Goal: Task Accomplishment & Management: Manage account settings

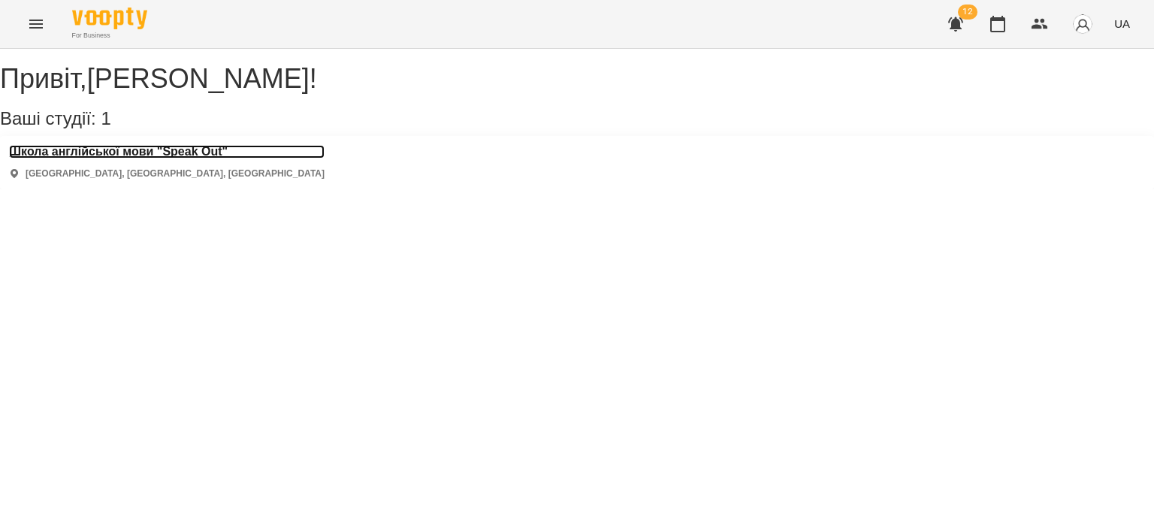
click at [94, 159] on h3 "Школа англійської мови "Speak Out"" at bounding box center [167, 152] width 316 height 14
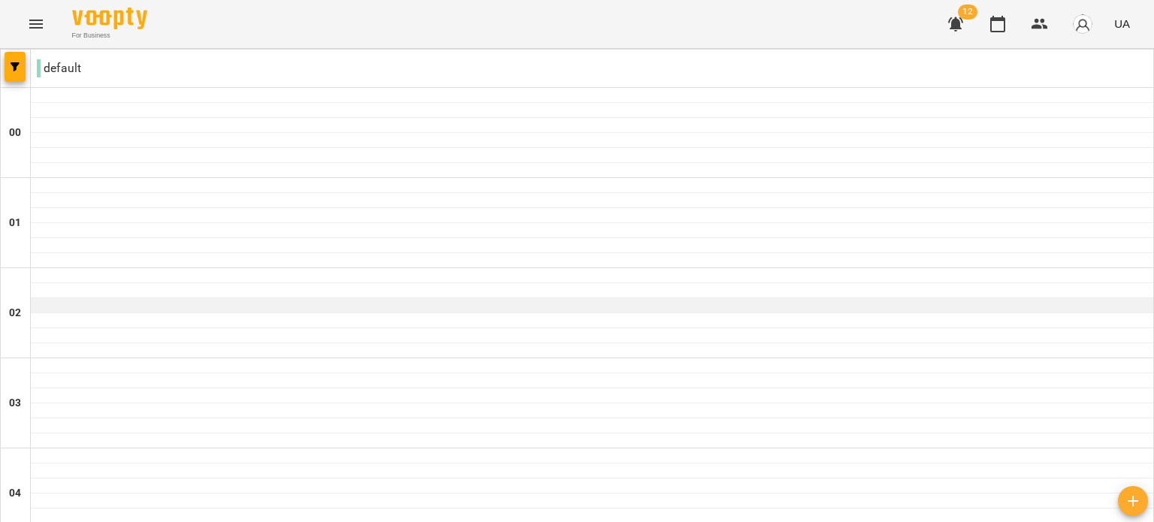
scroll to position [1738, 0]
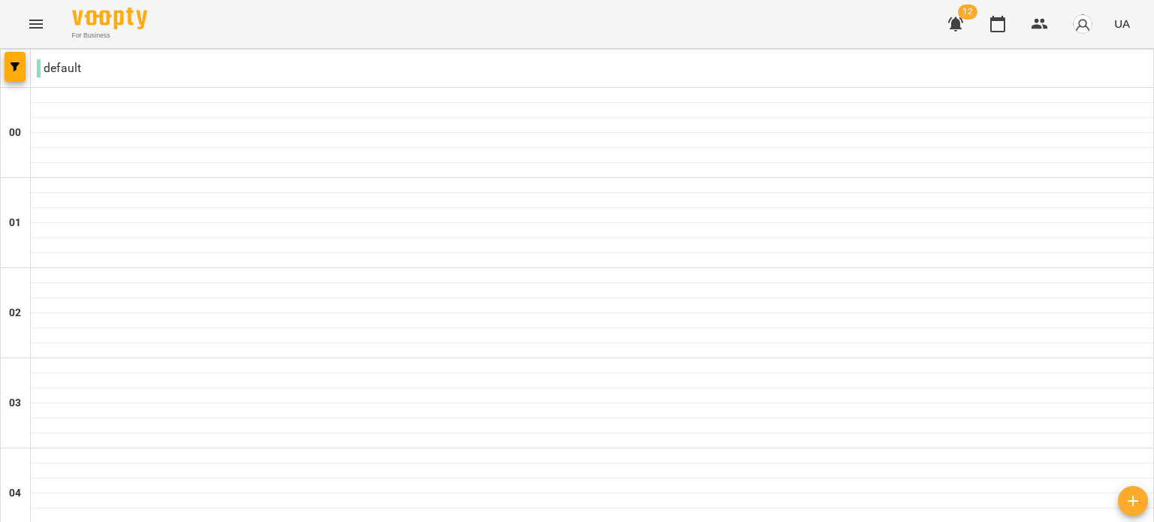
type input "**********"
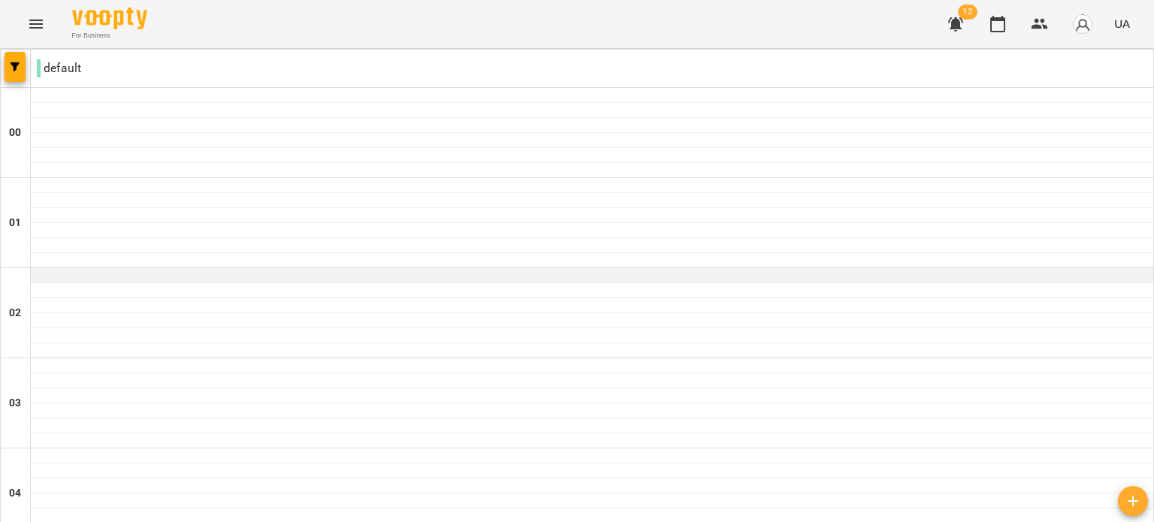
scroll to position [1188, 0]
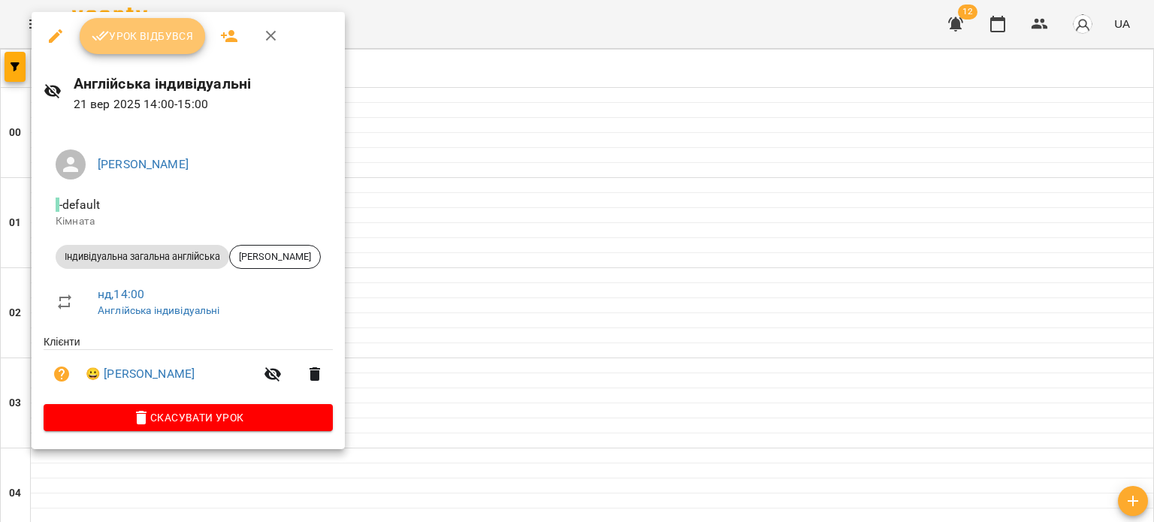
click at [159, 41] on span "Урок відбувся" at bounding box center [143, 36] width 102 height 18
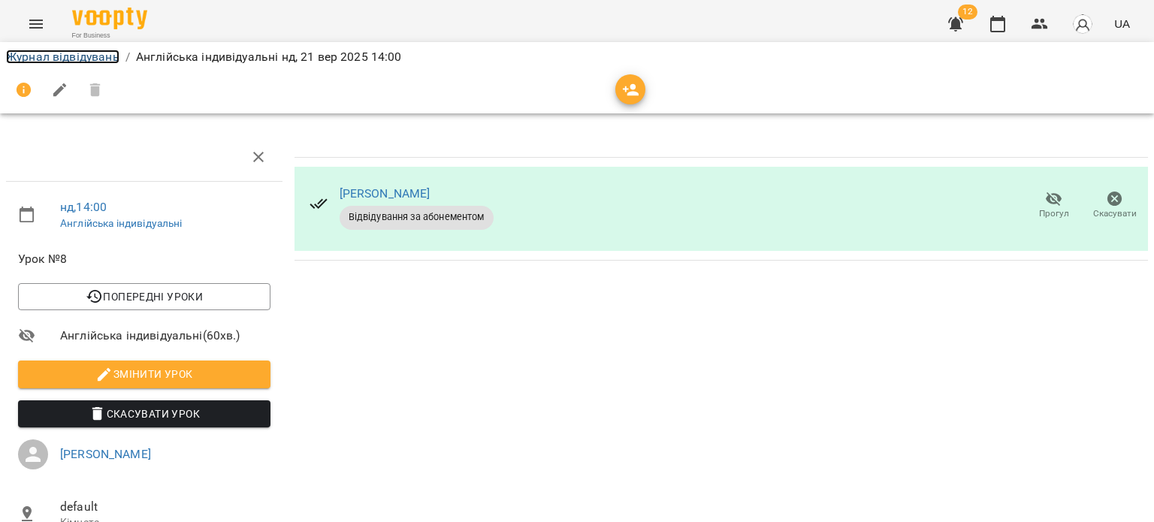
click at [77, 53] on link "Журнал відвідувань" at bounding box center [62, 57] width 113 height 14
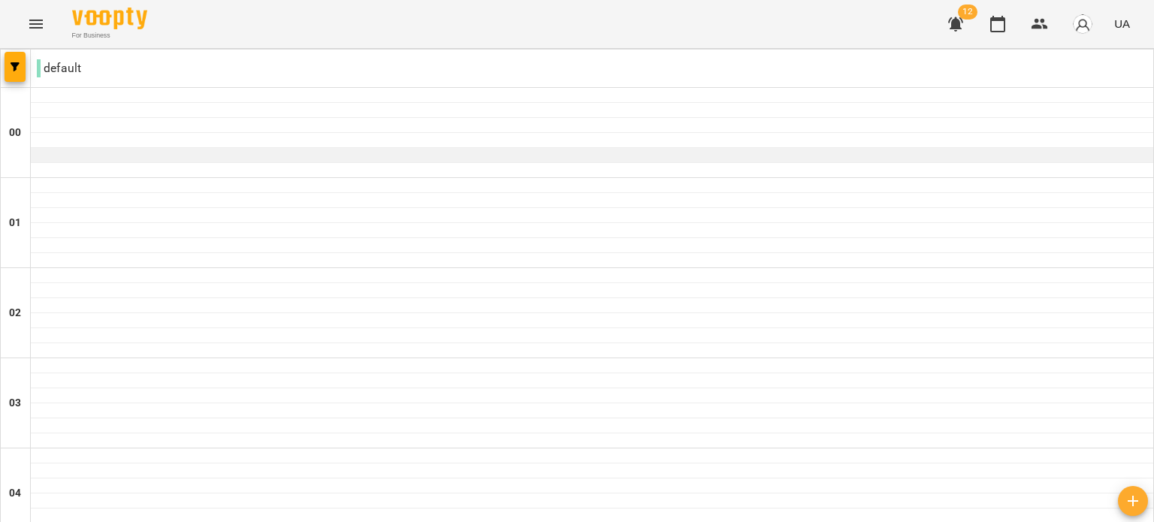
scroll to position [1239, 0]
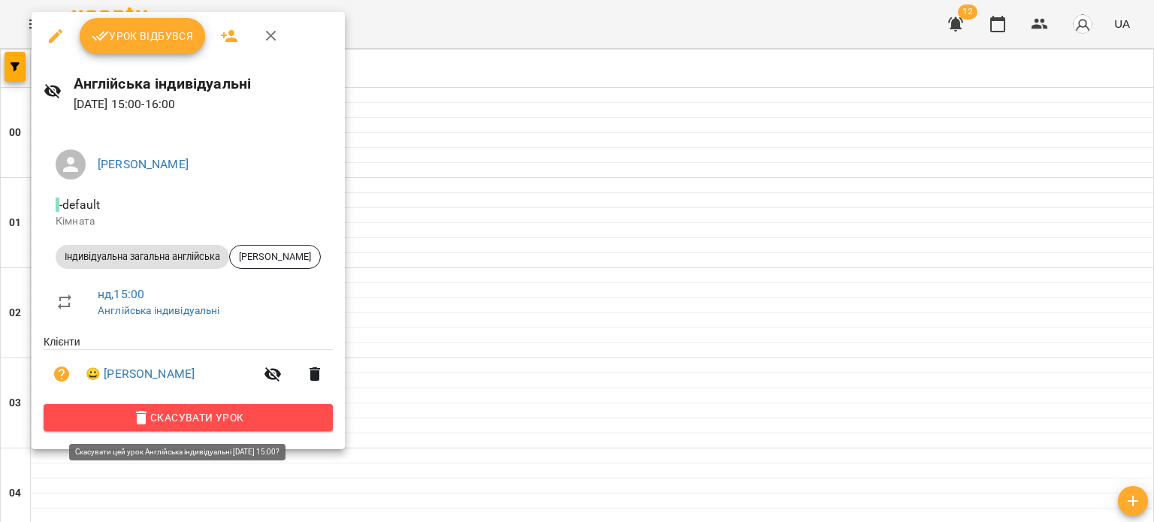
click at [219, 416] on span "Скасувати Урок" at bounding box center [188, 418] width 265 height 18
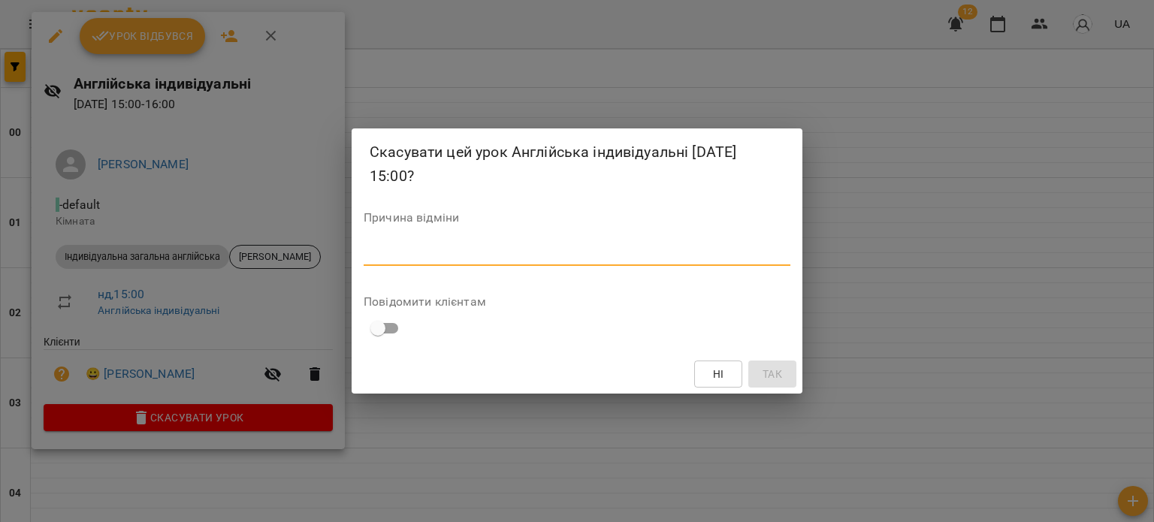
click at [548, 251] on textarea at bounding box center [577, 254] width 427 height 14
type textarea "**********"
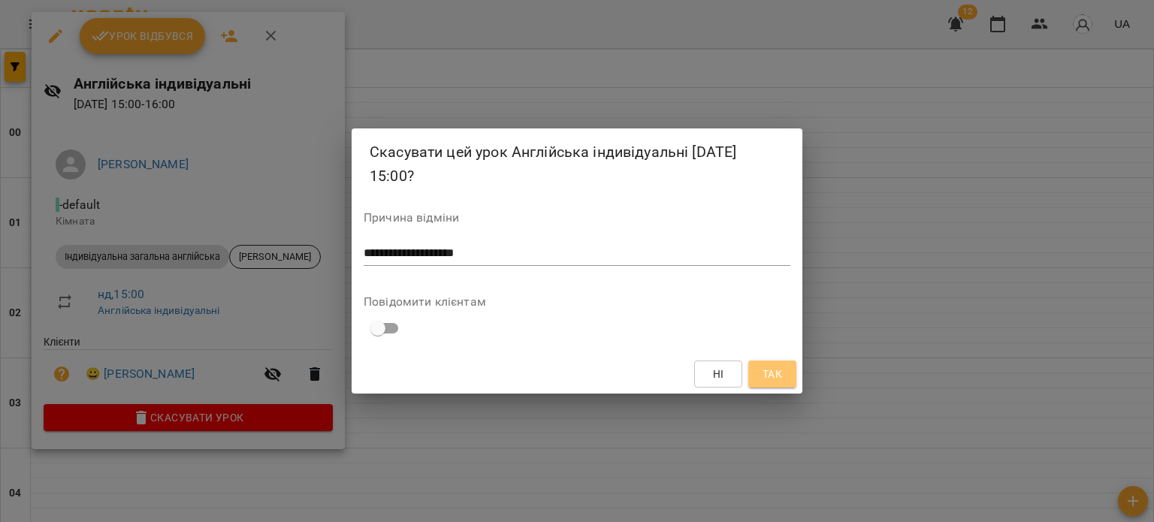
click at [785, 368] on button "Так" at bounding box center [773, 374] width 48 height 27
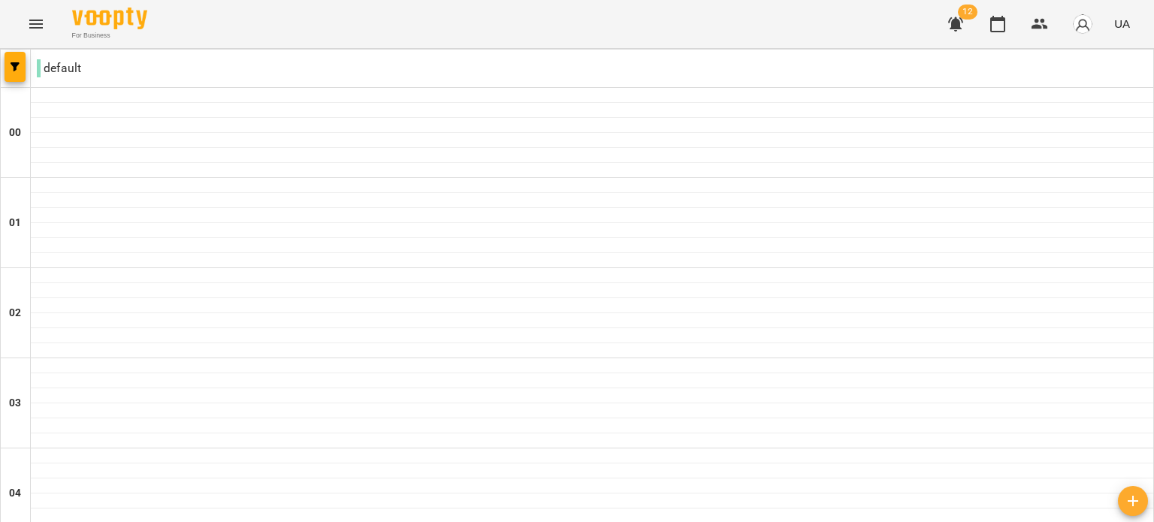
scroll to position [1565, 0]
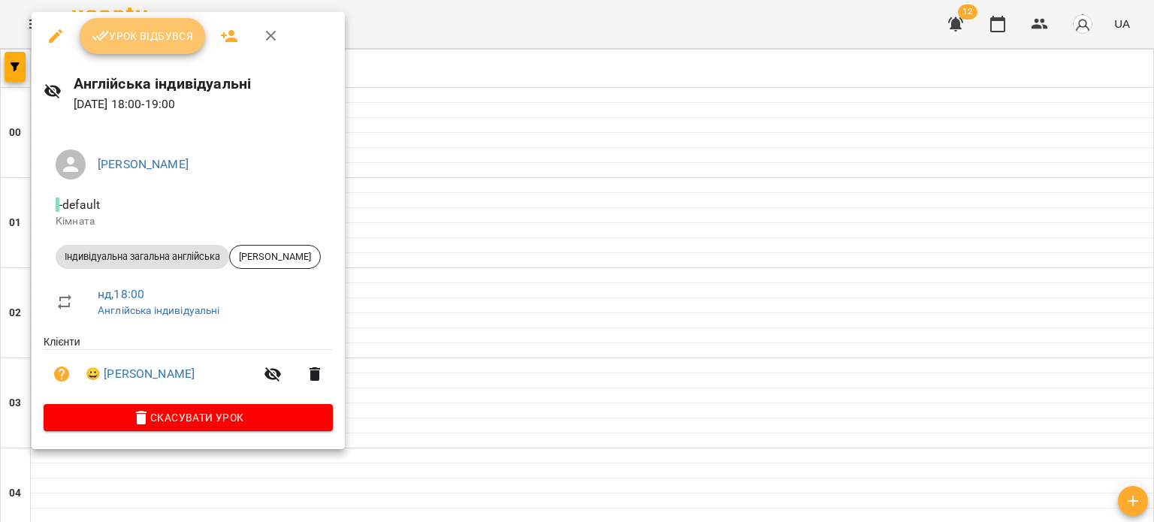
click at [142, 22] on button "Урок відбувся" at bounding box center [143, 36] width 126 height 36
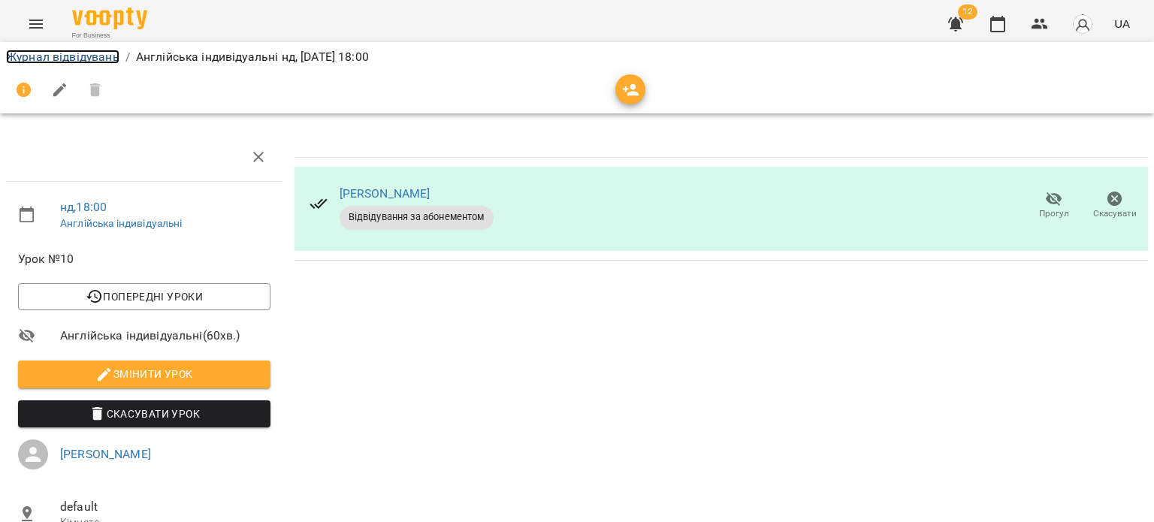
click at [69, 59] on link "Журнал відвідувань" at bounding box center [62, 57] width 113 height 14
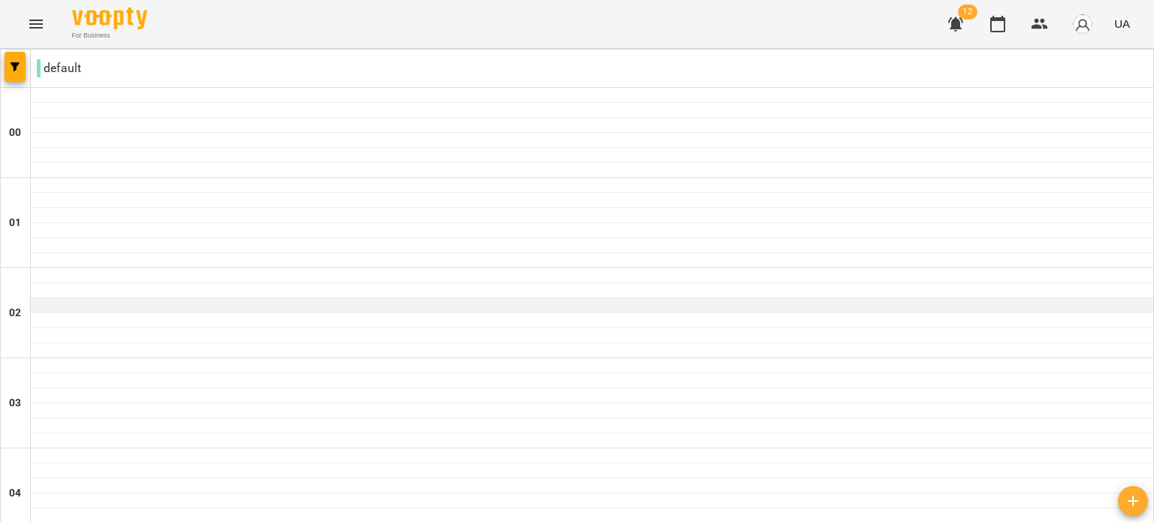
scroll to position [1658, 0]
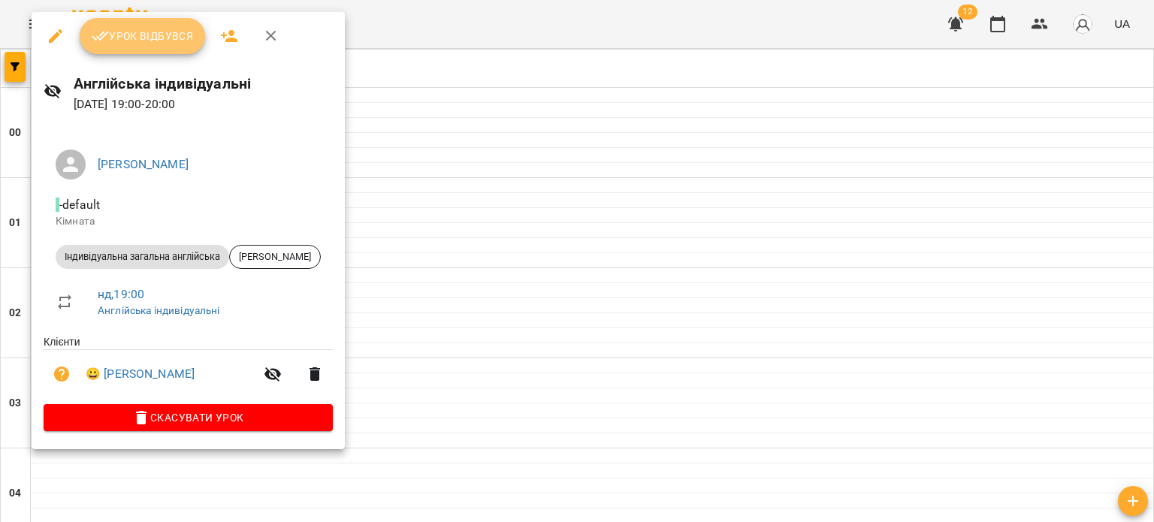
click at [126, 36] on span "Урок відбувся" at bounding box center [143, 36] width 102 height 18
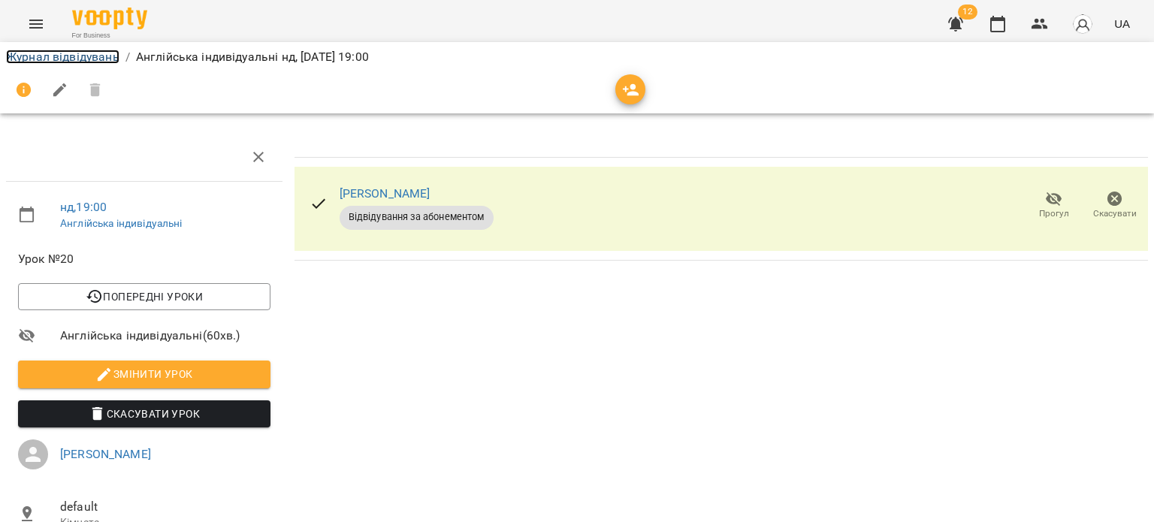
click at [72, 56] on link "Журнал відвідувань" at bounding box center [62, 57] width 113 height 14
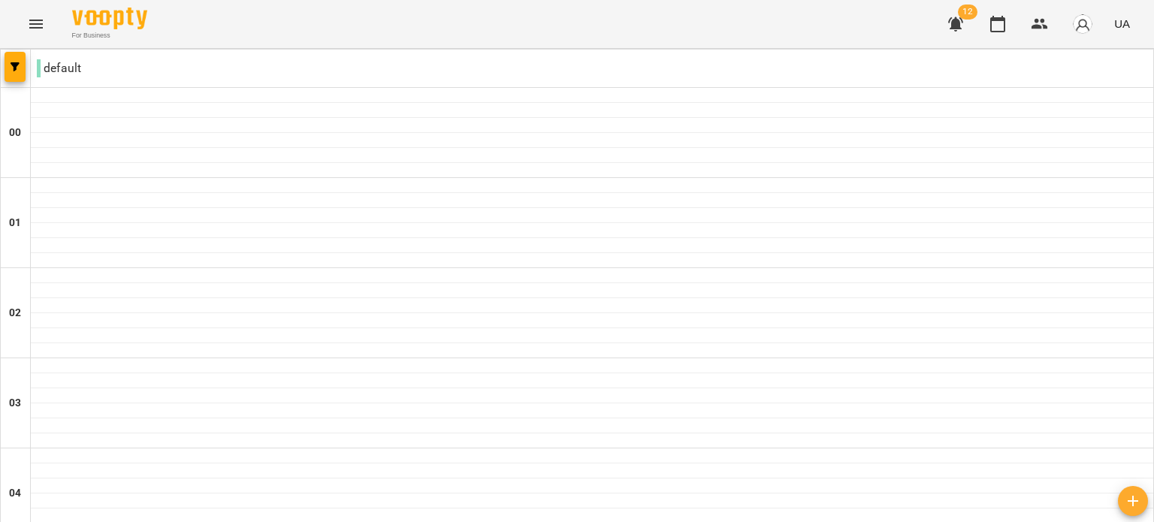
scroll to position [1739, 0]
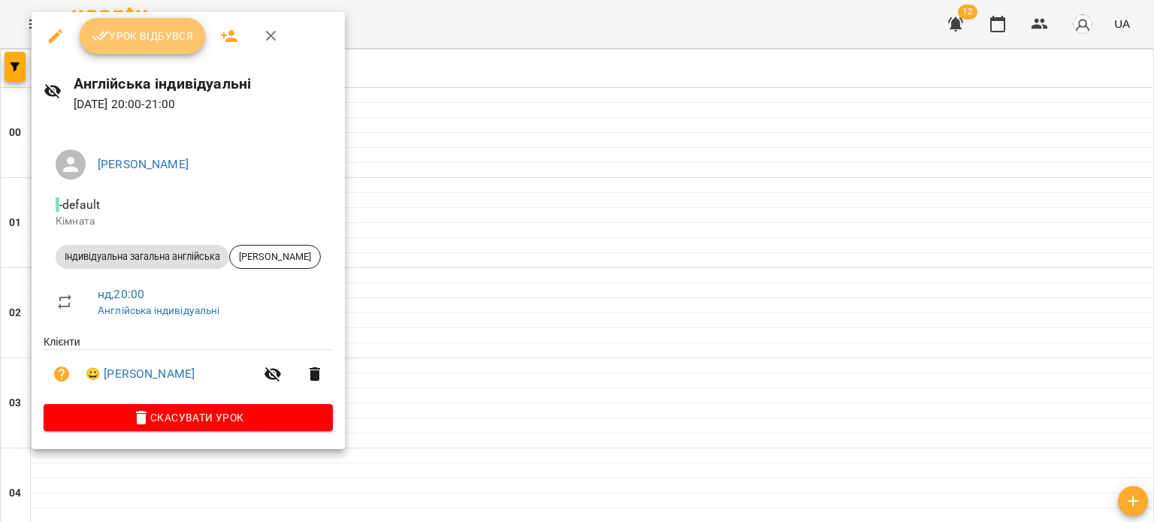
click at [141, 33] on span "Урок відбувся" at bounding box center [143, 36] width 102 height 18
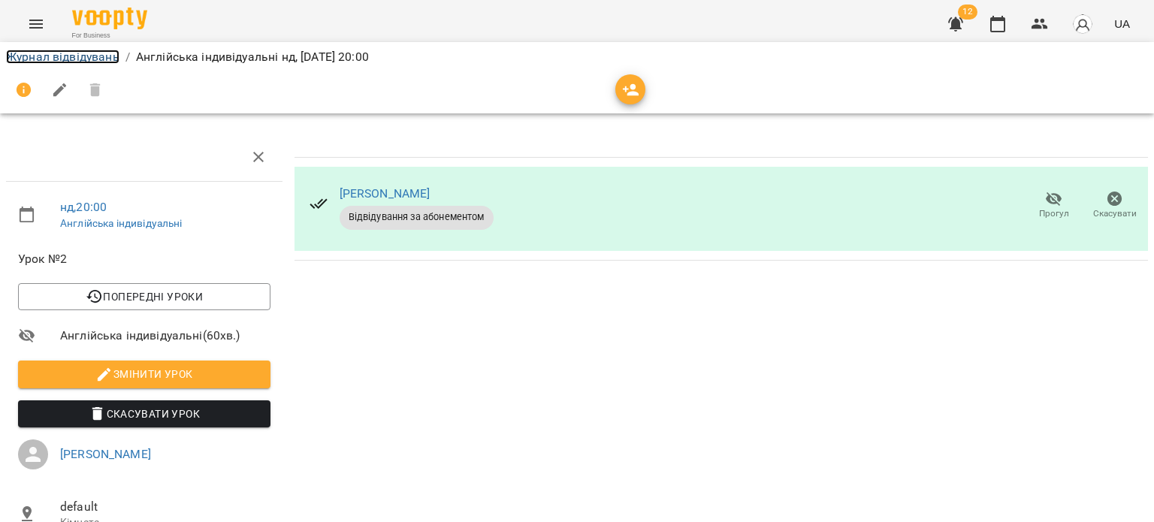
click at [90, 51] on link "Журнал відвідувань" at bounding box center [62, 57] width 113 height 14
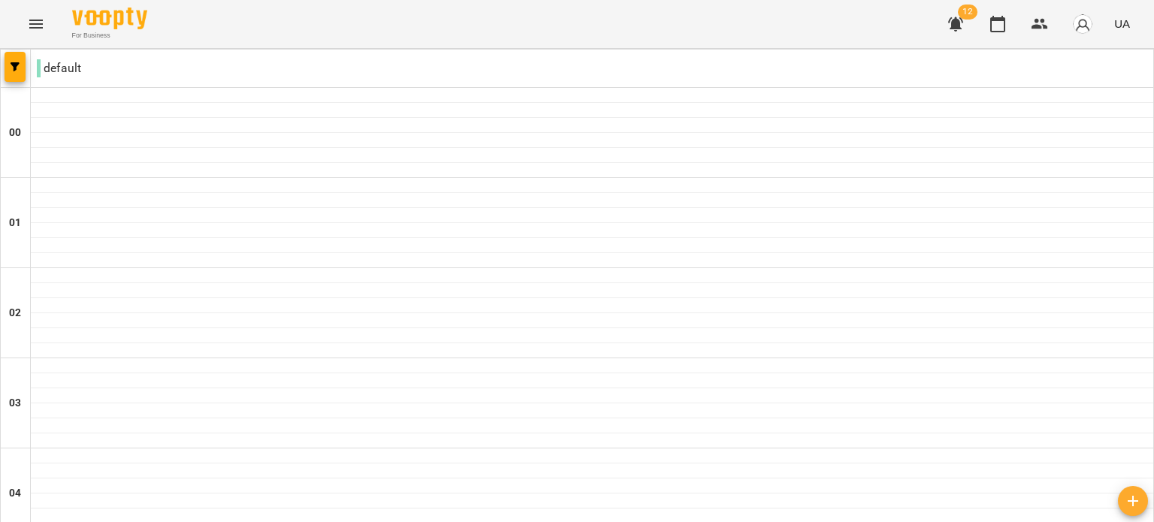
scroll to position [1244, 0]
